Goal: Task Accomplishment & Management: Use online tool/utility

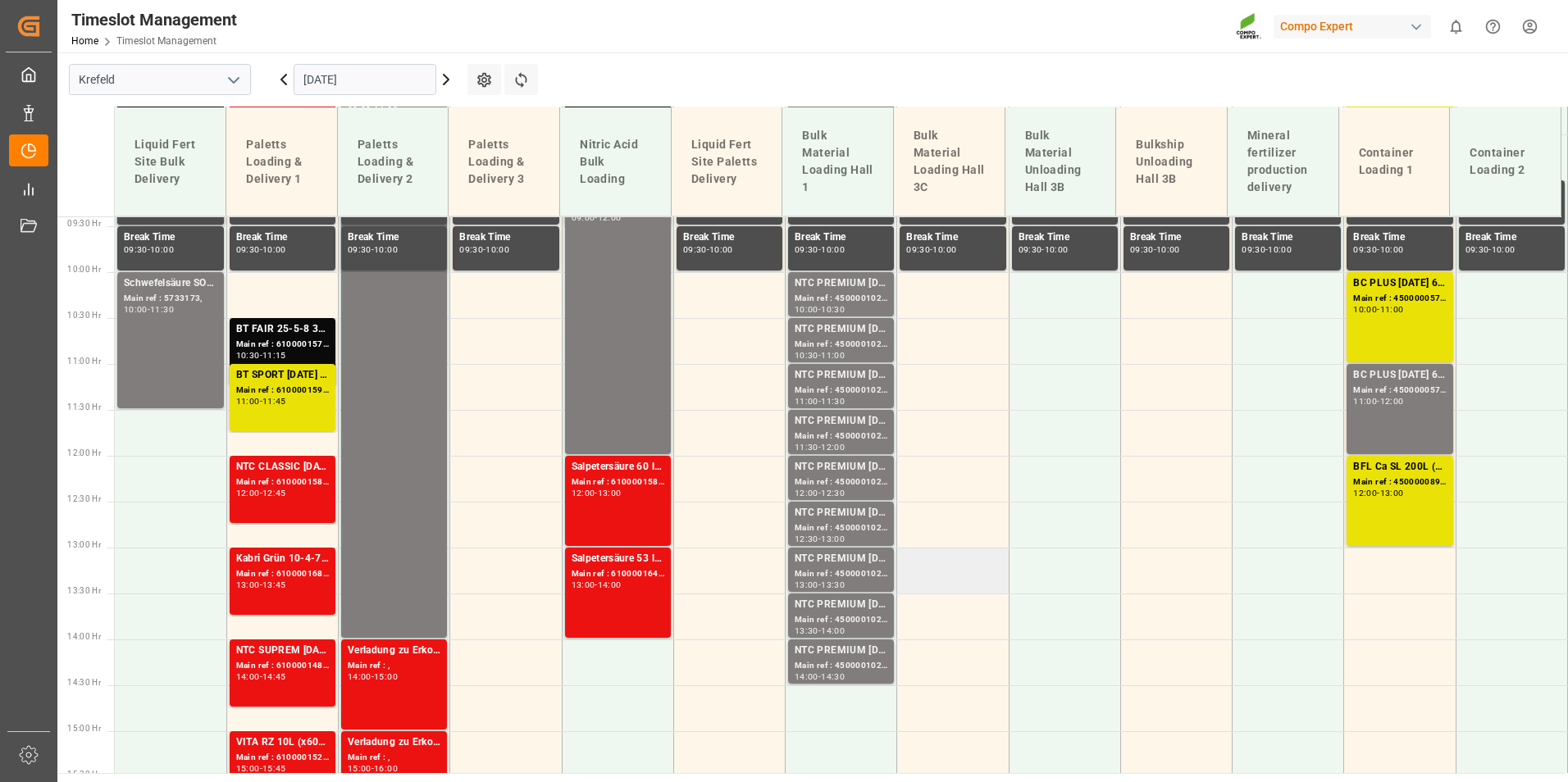
scroll to position [723, 0]
